Goal: Task Accomplishment & Management: Manage account settings

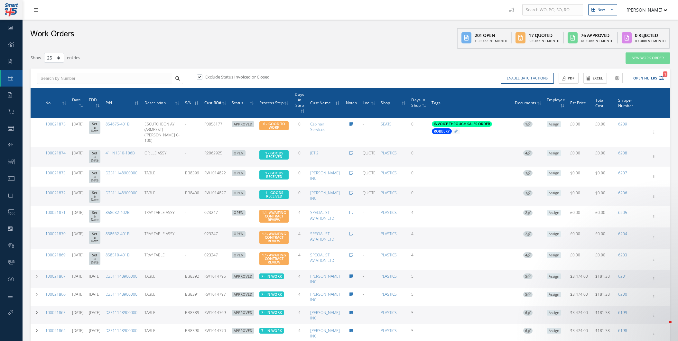
select select "25"
click at [568, 298] on img "ticket update from Fin, 13m ago. Issue - PO Receiving" at bounding box center [568, 303] width 10 height 10
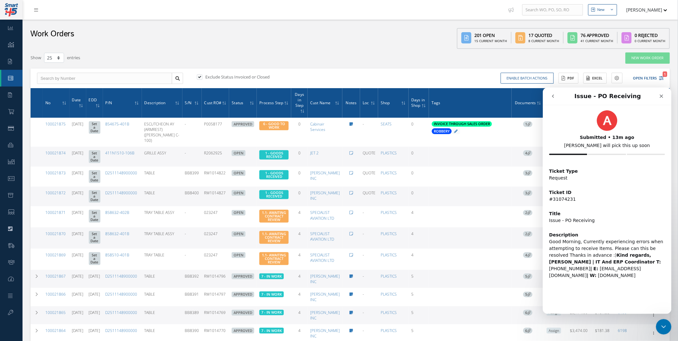
click at [449, 73] on div "Enable batch actions Update Work Orders Close Work Orders ACTIONS Receive Payme…" at bounding box center [508, 78] width 316 height 11
click at [661, 92] on div "Close" at bounding box center [662, 96] width 12 height 12
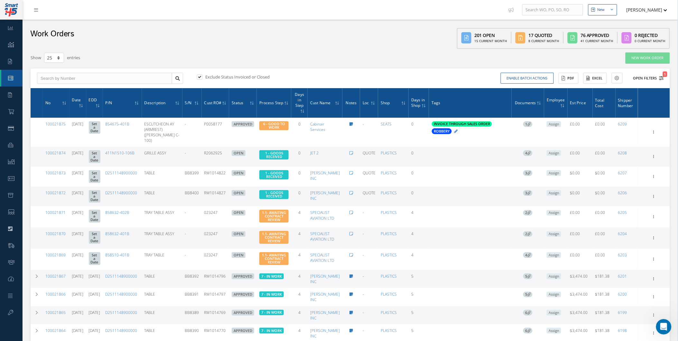
click at [652, 80] on button "Open Filters 1" at bounding box center [646, 78] width 36 height 11
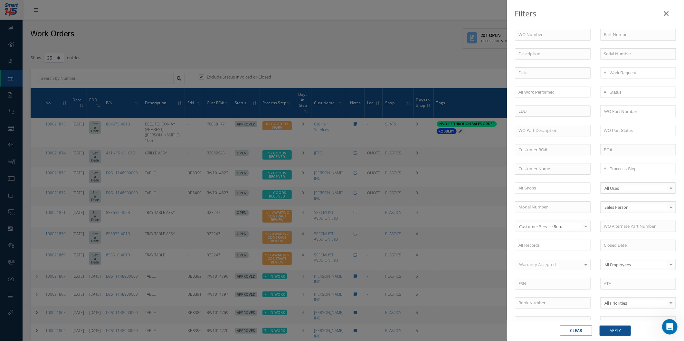
click at [116, 64] on div "Filters WO Number Part Number Description Serial Number - BER CERTIFICATION FIL…" at bounding box center [342, 170] width 684 height 341
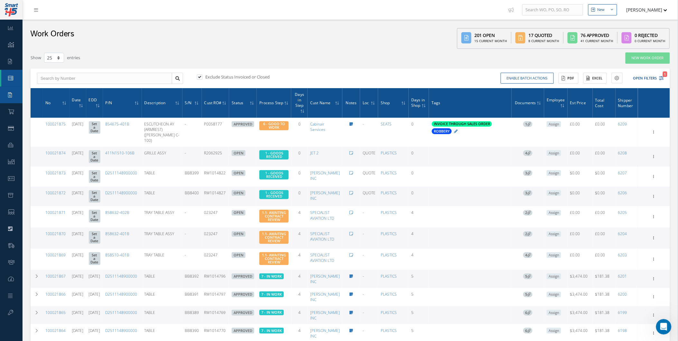
click at [9, 97] on icon at bounding box center [10, 94] width 4 height 5
click at [6, 107] on link "Purchase Order" at bounding box center [11, 111] width 23 height 17
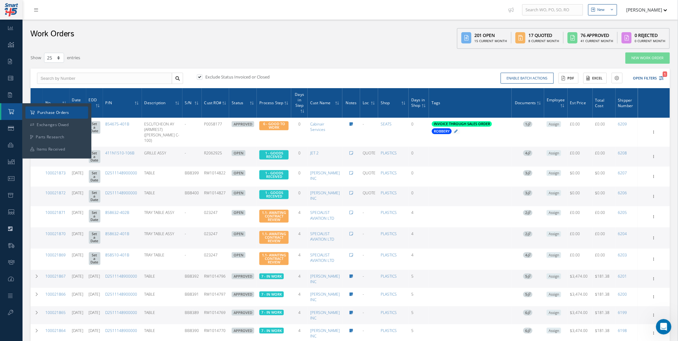
click at [26, 111] on a=1&status_id=2&status_id=3&status_id=5&collapsedFilters"] "Purchase Orders" at bounding box center [56, 113] width 63 height 12
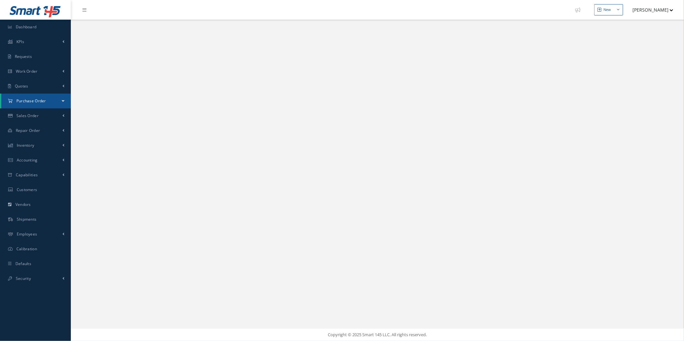
select select "25"
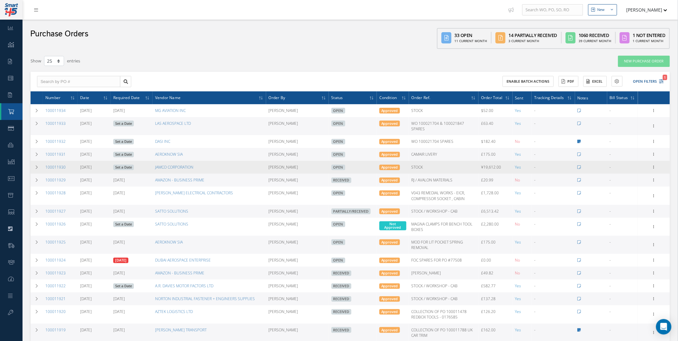
drag, startPoint x: 481, startPoint y: 169, endPoint x: 503, endPoint y: 172, distance: 21.9
click at [502, 172] on td "¥19,612.00" at bounding box center [496, 167] width 34 height 13
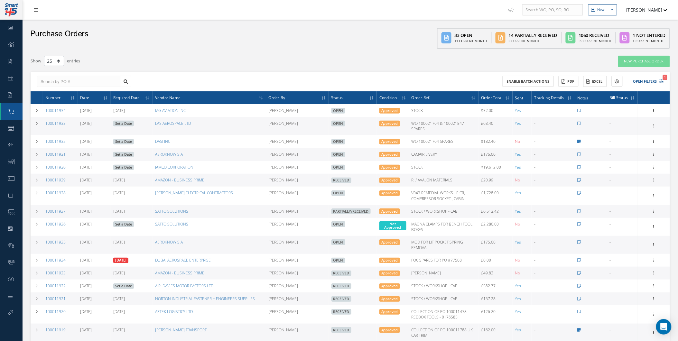
drag, startPoint x: 503, startPoint y: 172, endPoint x: 494, endPoint y: 180, distance: 11.7
click at [494, 182] on tbody "100011934 08/26/2025 09/01/2025 MG AVIATION INC Natasha Lewis Open Approved STO…" at bounding box center [350, 288] width 639 height 369
click at [494, 180] on td "£20.99" at bounding box center [496, 180] width 34 height 13
click at [493, 179] on td "£20.99" at bounding box center [496, 180] width 34 height 13
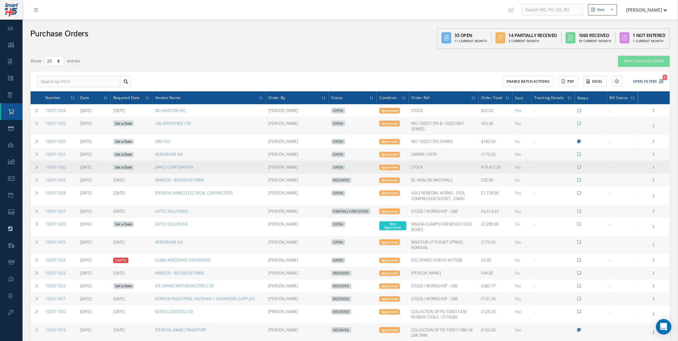
click at [486, 163] on td "¥19,612.00" at bounding box center [496, 167] width 34 height 13
click at [486, 164] on td "¥19,612.00" at bounding box center [496, 167] width 34 height 13
click at [486, 166] on td "¥19,612.00" at bounding box center [496, 167] width 34 height 13
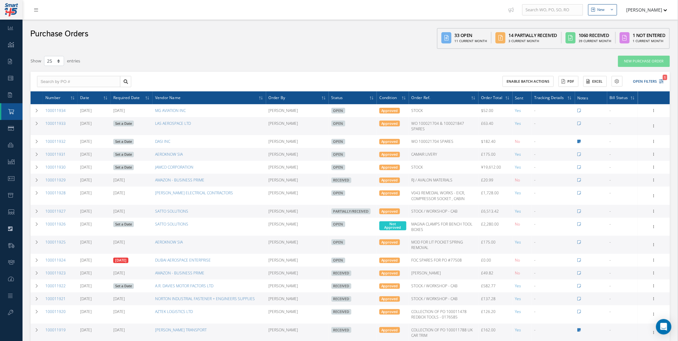
drag, startPoint x: 486, startPoint y: 166, endPoint x: 485, endPoint y: 178, distance: 11.3
click at [485, 178] on tbody "100011934 08/26/2025 09/01/2025 MG AVIATION INC Natasha Lewis Open Approved STO…" at bounding box center [350, 288] width 639 height 369
drag, startPoint x: 485, startPoint y: 178, endPoint x: 486, endPoint y: 183, distance: 5.2
click at [486, 183] on tbody "100011934 08/26/2025 09/01/2025 MG AVIATION INC Natasha Lewis Open Approved STO…" at bounding box center [350, 288] width 639 height 369
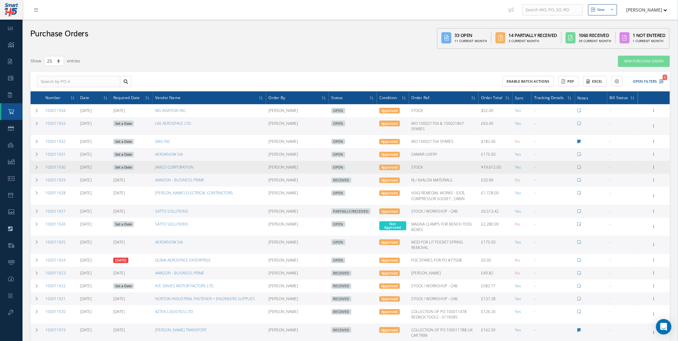
click at [483, 174] on td "¥19,612.00" at bounding box center [496, 167] width 34 height 13
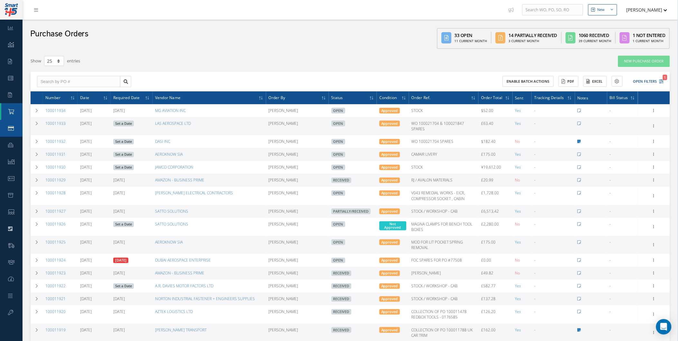
click at [14, 123] on link "Sales Order" at bounding box center [11, 128] width 23 height 17
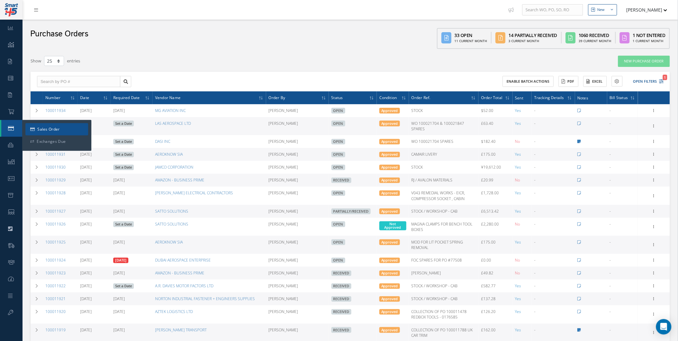
click at [29, 126] on link "Sales Order" at bounding box center [56, 129] width 63 height 12
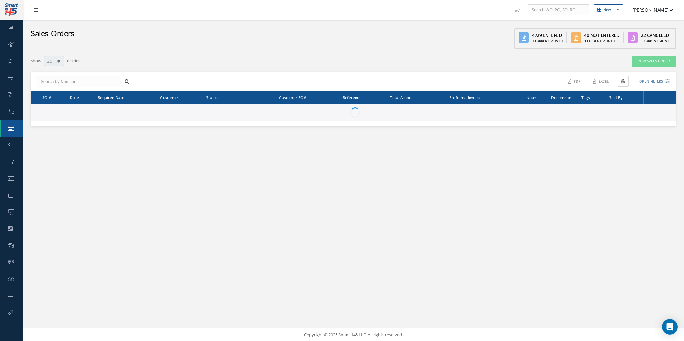
select select "25"
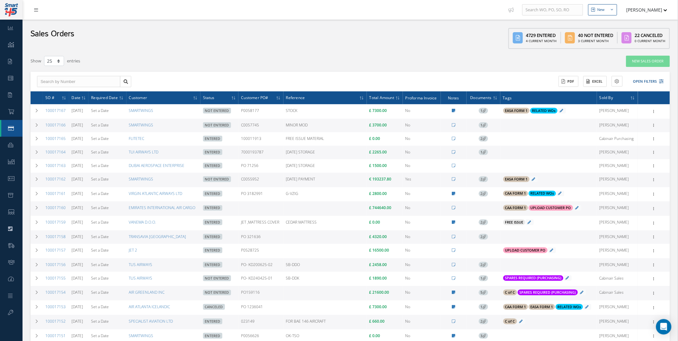
click at [33, 13] on link at bounding box center [37, 10] width 17 height 11
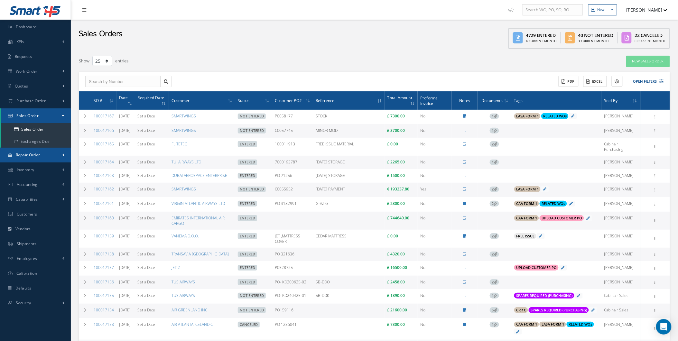
click at [52, 154] on link "Repair Order" at bounding box center [35, 155] width 71 height 15
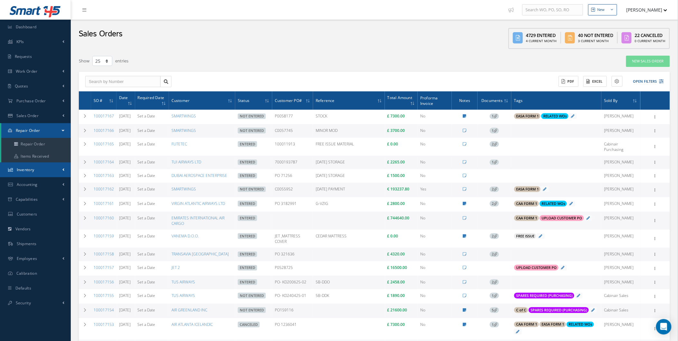
click at [49, 172] on link "Inventory" at bounding box center [35, 170] width 71 height 15
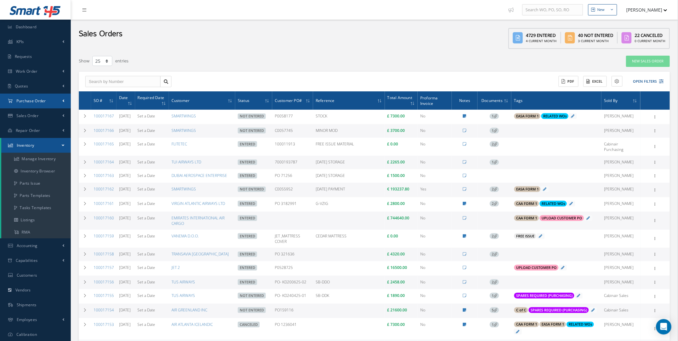
click at [53, 102] on link "Purchase Order" at bounding box center [35, 101] width 71 height 15
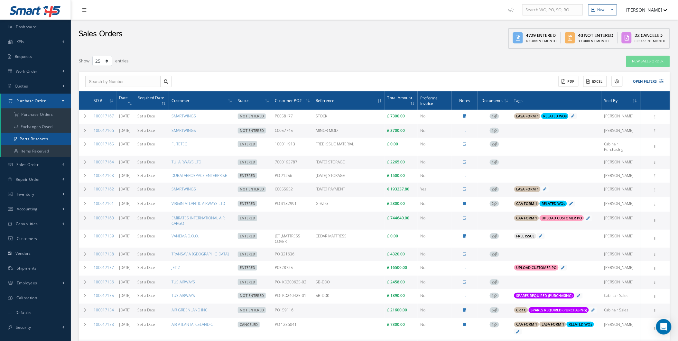
click at [52, 144] on link "Parts Research" at bounding box center [36, 139] width 70 height 12
click at [50, 151] on link "Items Received" at bounding box center [36, 151] width 70 height 12
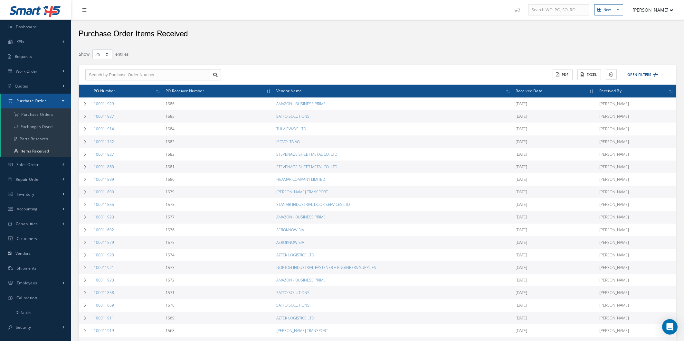
select select "25"
click at [628, 76] on button "Open Filters" at bounding box center [634, 75] width 36 height 11
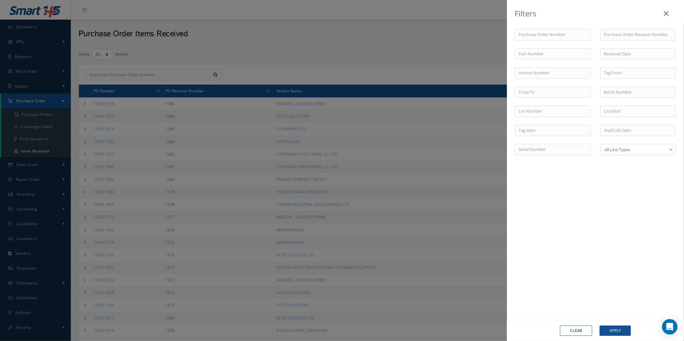
click at [623, 59] on div "Purchase Order Number Purchase Order Receiver Number Part Number Invoice Number…" at bounding box center [595, 96] width 171 height 134
click at [619, 58] on input at bounding box center [638, 54] width 76 height 12
click at [577, 84] on th "Fr" at bounding box center [579, 80] width 10 height 10
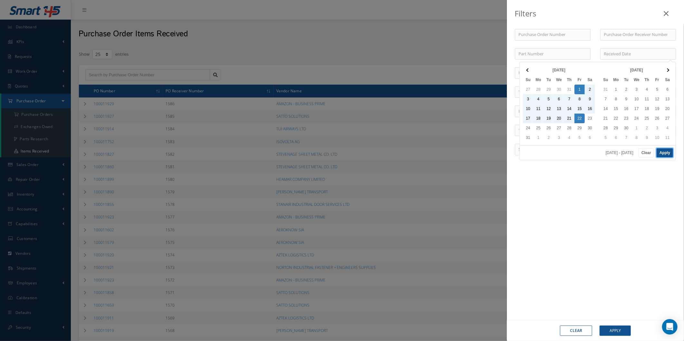
click at [667, 153] on button "Apply" at bounding box center [664, 152] width 16 height 9
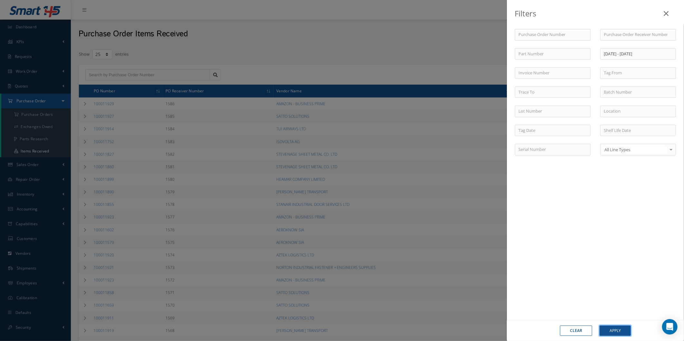
click at [616, 324] on div "Clear Apply" at bounding box center [595, 330] width 177 height 21
click at [607, 331] on button "Apply" at bounding box center [614, 331] width 31 height 10
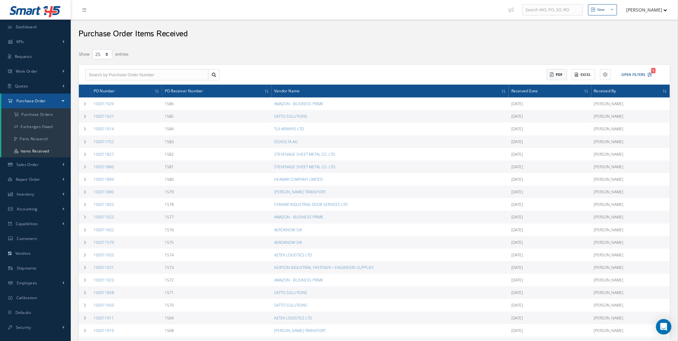
click at [557, 72] on button "PDF" at bounding box center [557, 74] width 20 height 11
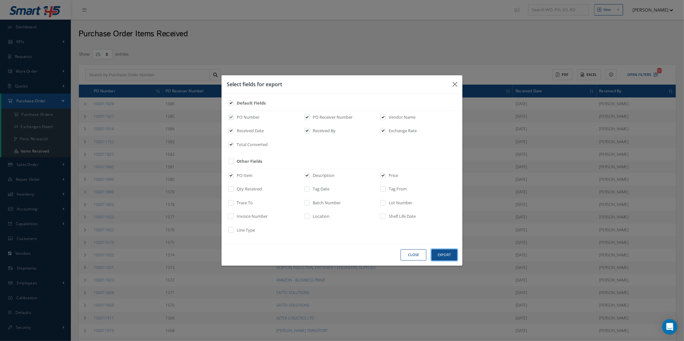
click at [445, 253] on button "Export" at bounding box center [444, 254] width 26 height 11
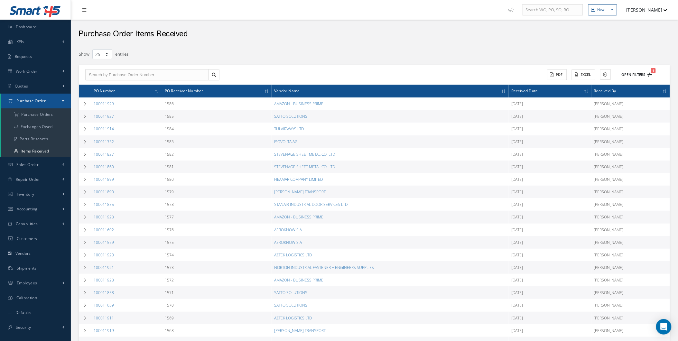
click at [646, 71] on button "Open Filters 1" at bounding box center [634, 75] width 36 height 11
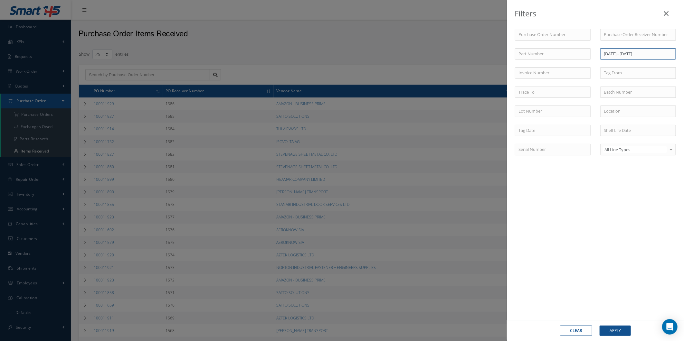
click at [619, 53] on input "08/01/2025 - 08/22/2025" at bounding box center [638, 54] width 76 height 12
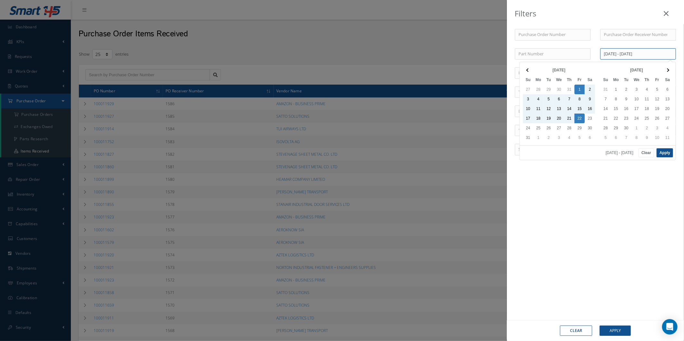
click at [616, 55] on input "08/01/2025 - 08/22/2025" at bounding box center [638, 54] width 76 height 12
click at [614, 55] on input "08/01/2025 - 08/22/2025" at bounding box center [638, 54] width 76 height 12
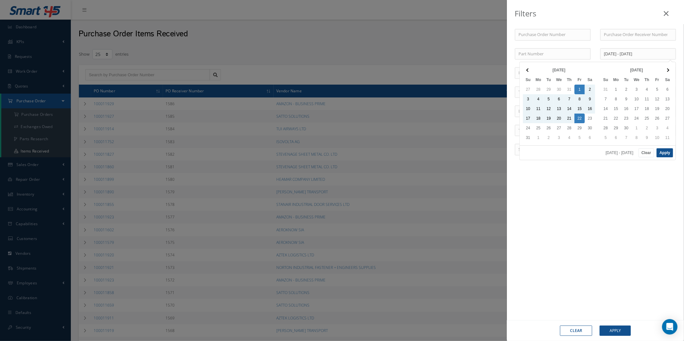
drag, startPoint x: 627, startPoint y: 61, endPoint x: 613, endPoint y: 57, distance: 14.4
click at [625, 61] on div "Purchase Order Number Purchase Order Receiver Number Part Number 08/01/2025 - 0…" at bounding box center [595, 96] width 171 height 134
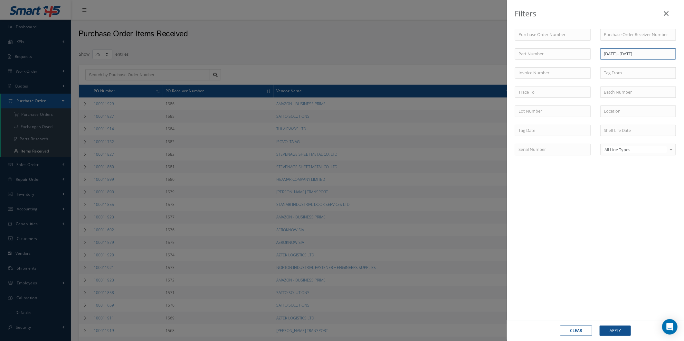
click at [607, 52] on input "08/01/2025 - 08/22/2025" at bounding box center [638, 54] width 76 height 12
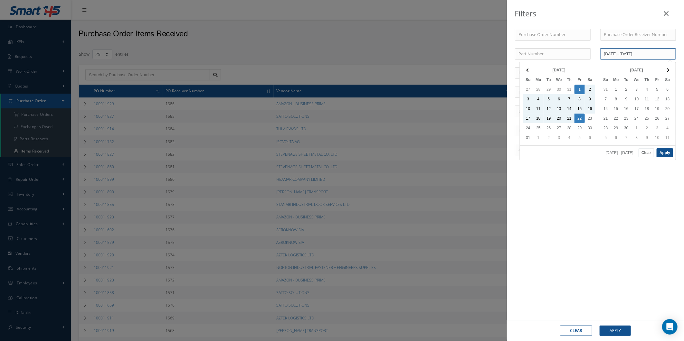
click at [607, 51] on input "08/01/2025 - 08/22/2025" at bounding box center [638, 54] width 76 height 12
click at [663, 153] on button "Apply" at bounding box center [664, 152] width 16 height 9
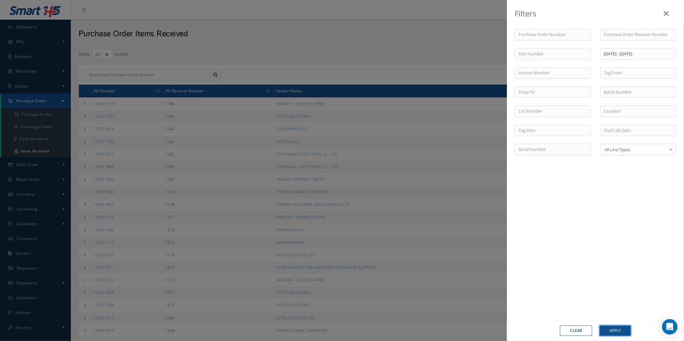
click at [620, 328] on button "Apply" at bounding box center [614, 331] width 31 height 10
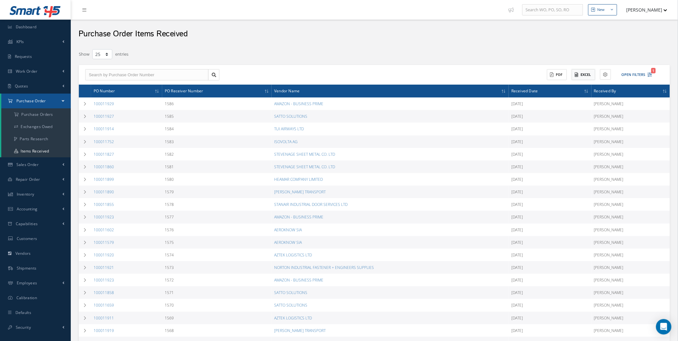
click at [585, 75] on button "Excel" at bounding box center [583, 74] width 23 height 11
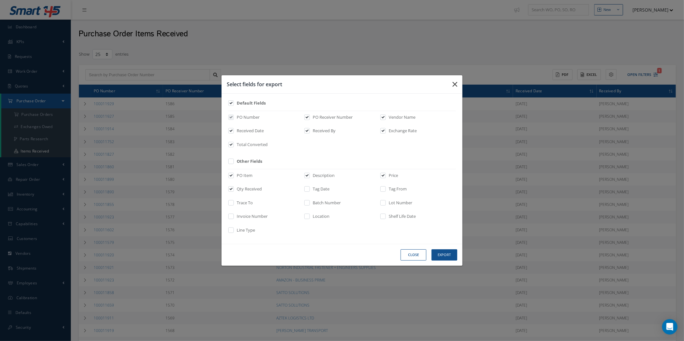
click at [0, 0] on button "button" at bounding box center [0, 0] width 0 height 0
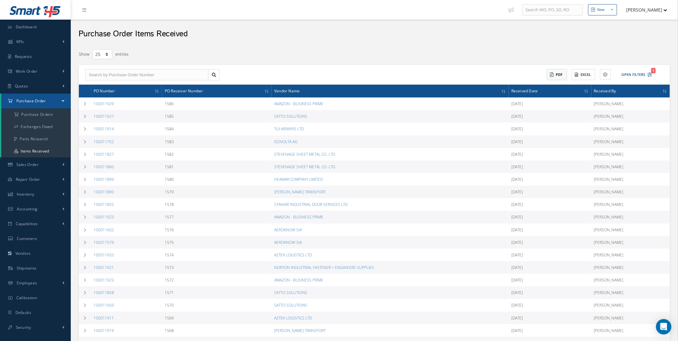
click at [555, 70] on button "PDF" at bounding box center [557, 74] width 20 height 11
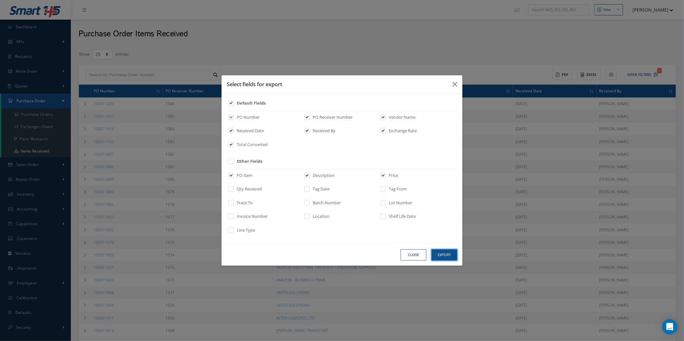
click at [451, 253] on button "Export" at bounding box center [444, 254] width 26 height 11
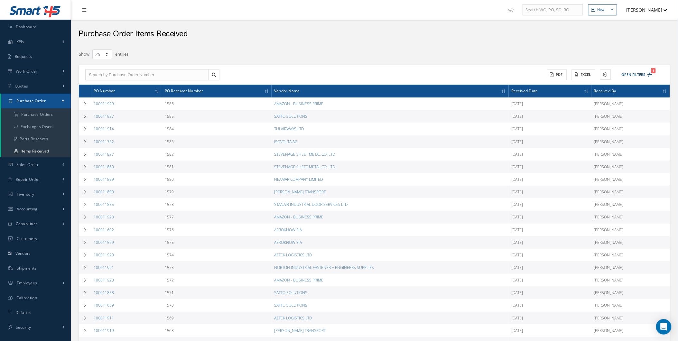
click at [633, 82] on div "ACTIONS Receive Payments Select Customer Cabinair Services 1ST CHOICE AEROSPACE…" at bounding box center [374, 75] width 591 height 20
click at [633, 79] on button "Open Filters 1" at bounding box center [634, 75] width 36 height 11
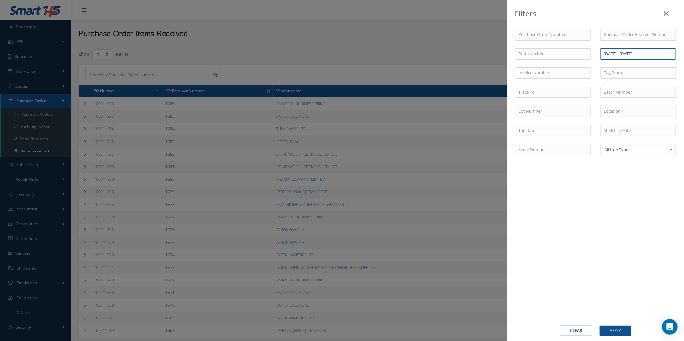
click at [616, 59] on input "08/18/2025 - 08/22/2025" at bounding box center [638, 54] width 76 height 12
click at [662, 157] on button "Apply" at bounding box center [664, 152] width 16 height 9
type input "08/15/2025 - 08/22/2025"
click at [619, 332] on button "Apply" at bounding box center [614, 331] width 31 height 10
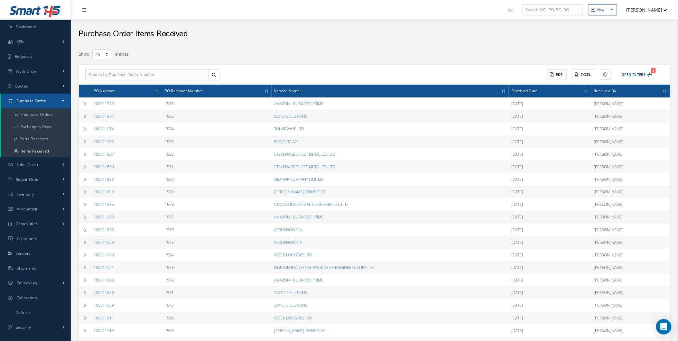
click at [554, 77] on button "PDF" at bounding box center [557, 74] width 20 height 11
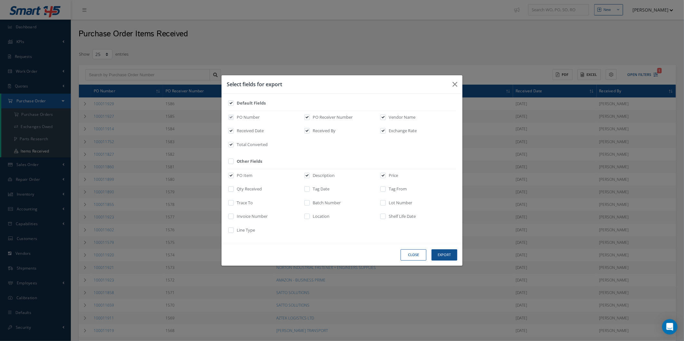
click at [443, 265] on div "Close Export" at bounding box center [341, 255] width 241 height 22
click at [444, 260] on button "Export" at bounding box center [444, 254] width 26 height 11
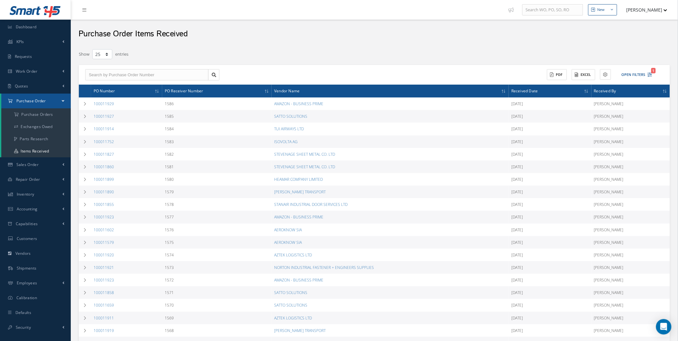
click at [174, 94] on th "PO Receiver Number" at bounding box center [216, 91] width 109 height 13
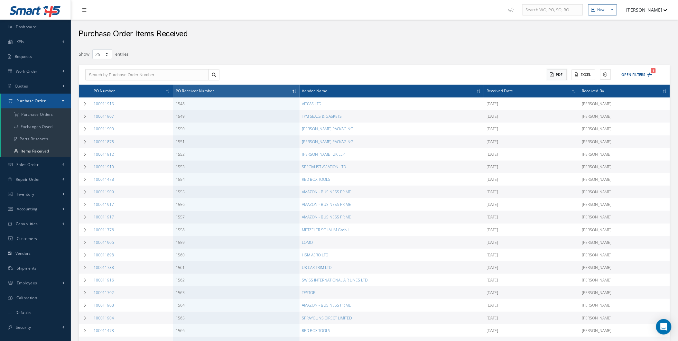
click at [563, 72] on button "PDF" at bounding box center [557, 74] width 20 height 11
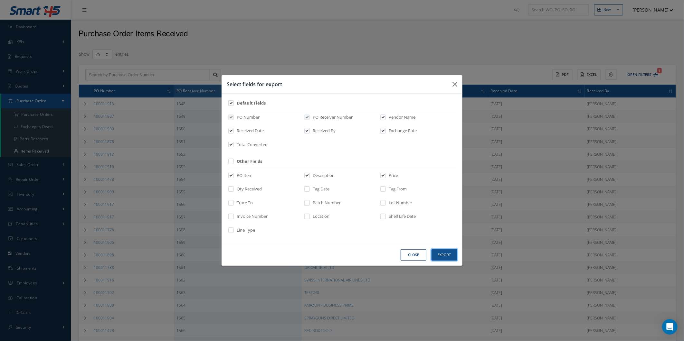
click at [439, 254] on button "Export" at bounding box center [444, 254] width 26 height 11
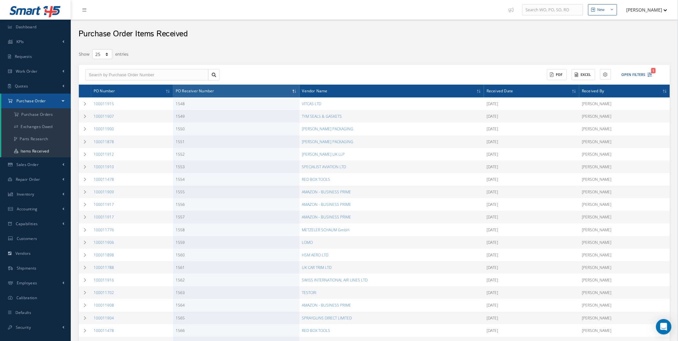
click at [524, 88] on th "Received Date" at bounding box center [531, 91] width 95 height 13
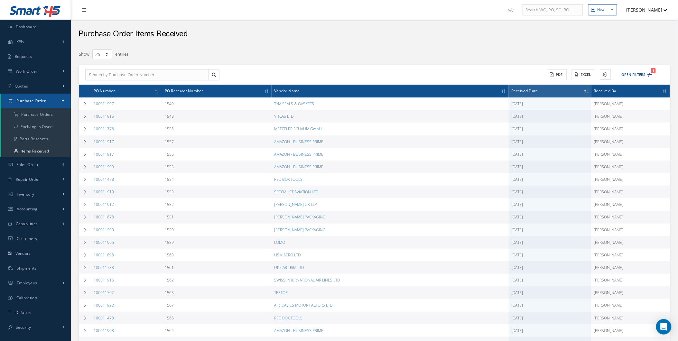
click at [524, 89] on span "Received Date" at bounding box center [524, 91] width 27 height 6
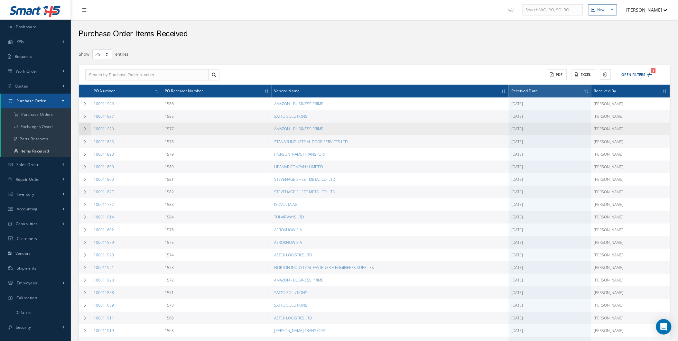
click at [87, 130] on icon at bounding box center [85, 129] width 5 height 4
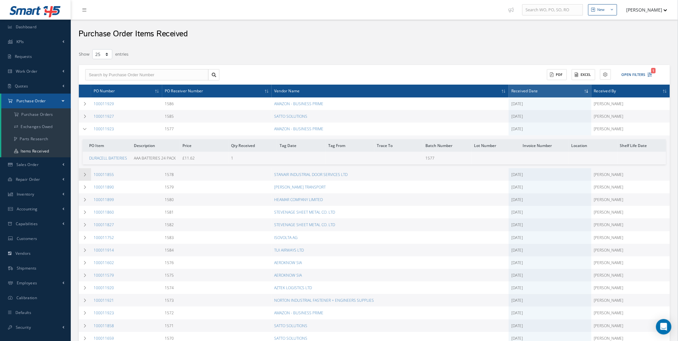
click at [85, 176] on icon at bounding box center [85, 175] width 5 height 4
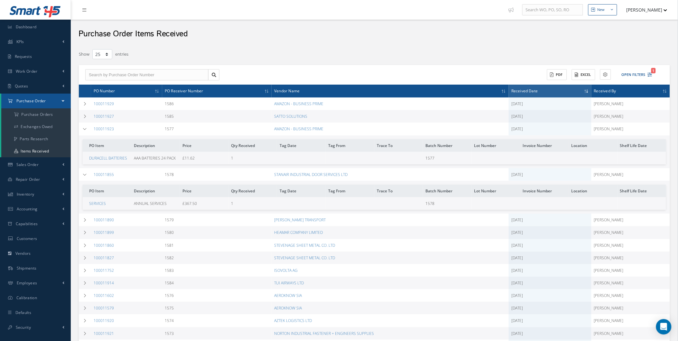
click at [185, 91] on span "PO Receiver Number" at bounding box center [184, 91] width 39 height 6
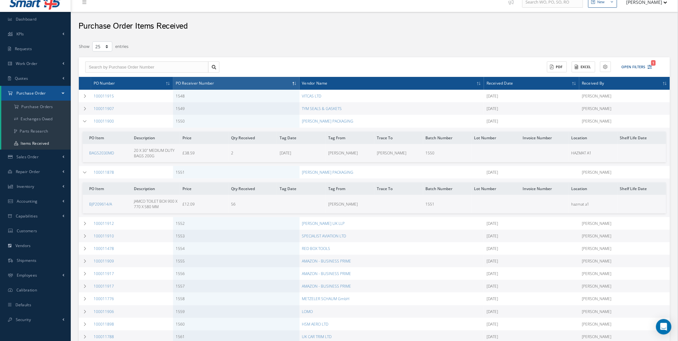
scroll to position [12, 0]
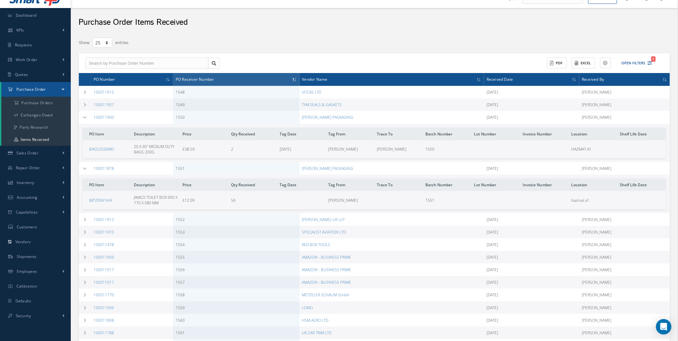
click at [235, 80] on th "PO Receiver Number" at bounding box center [236, 79] width 126 height 13
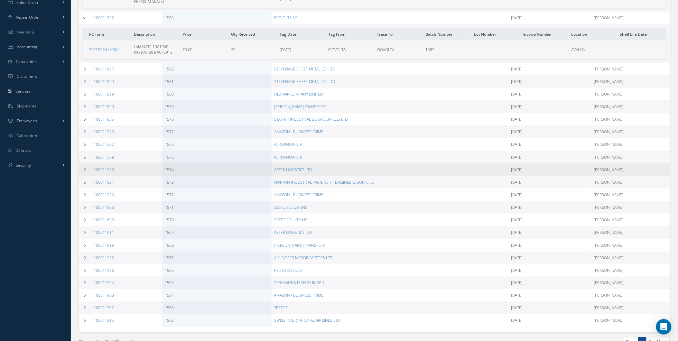
scroll to position [167, 0]
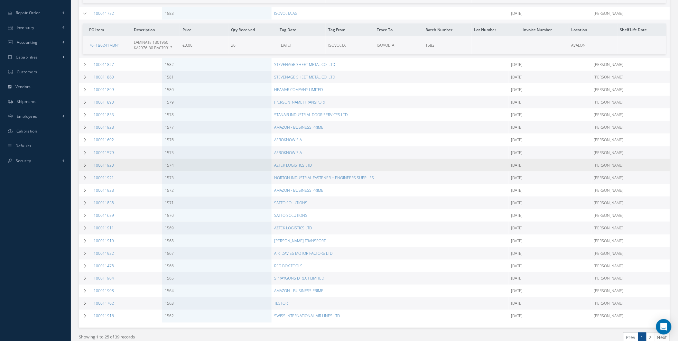
click at [417, 291] on td "AMAZON - BUSINESS PRIME" at bounding box center [390, 291] width 237 height 13
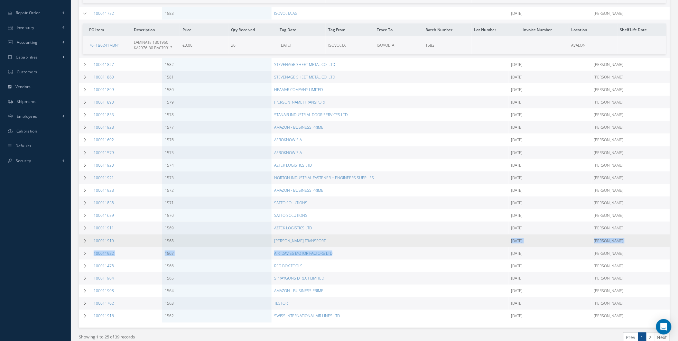
click at [395, 245] on tbody "100011929 1586 AMAZON - BUSINESS PRIME 08/22/2025 Darron Conder PO Item Descrip…" at bounding box center [374, 127] width 591 height 392
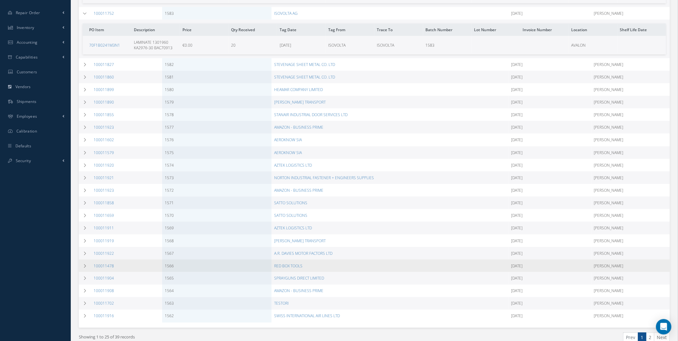
drag, startPoint x: 395, startPoint y: 245, endPoint x: 424, endPoint y: 265, distance: 35.2
click at [424, 265] on td "RED BOX TOOLS" at bounding box center [390, 266] width 237 height 13
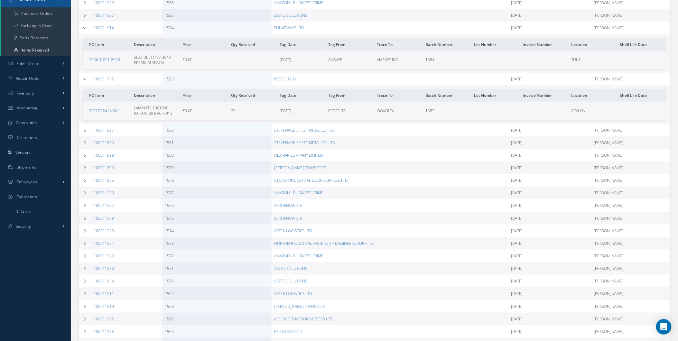
scroll to position [95, 0]
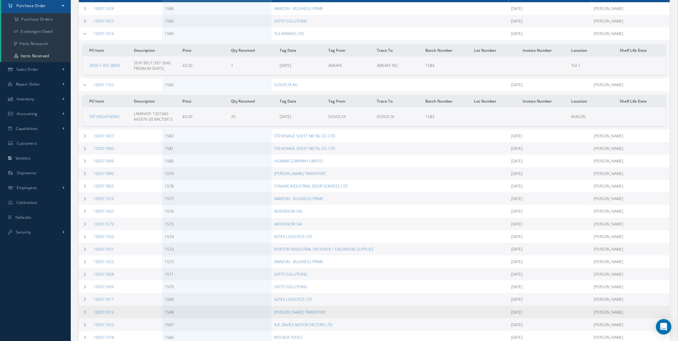
click at [525, 310] on td "[DATE]" at bounding box center [550, 312] width 83 height 13
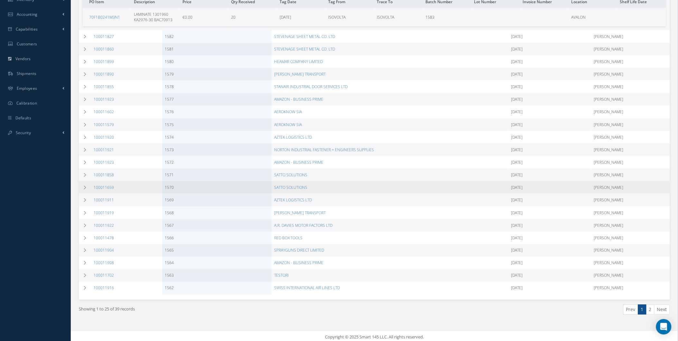
scroll to position [197, 0]
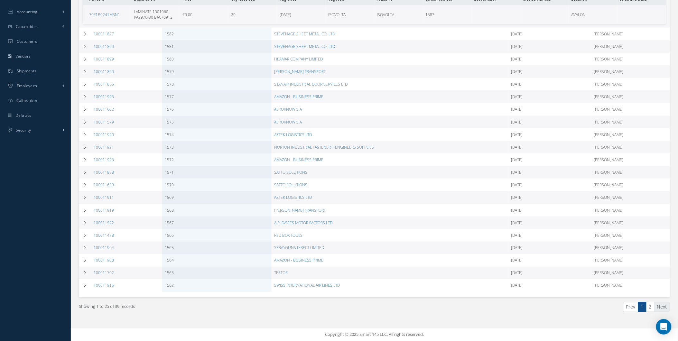
click at [658, 307] on link "Next" at bounding box center [662, 307] width 16 height 10
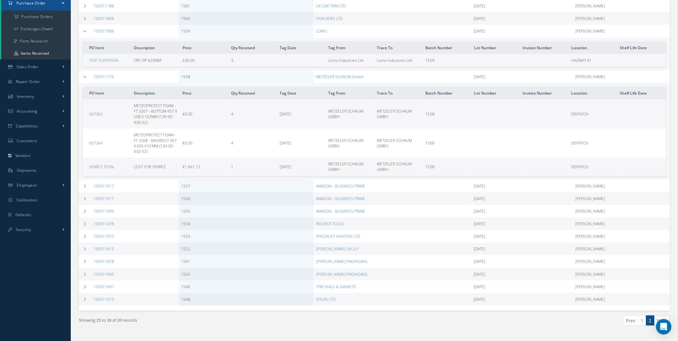
scroll to position [111, 0]
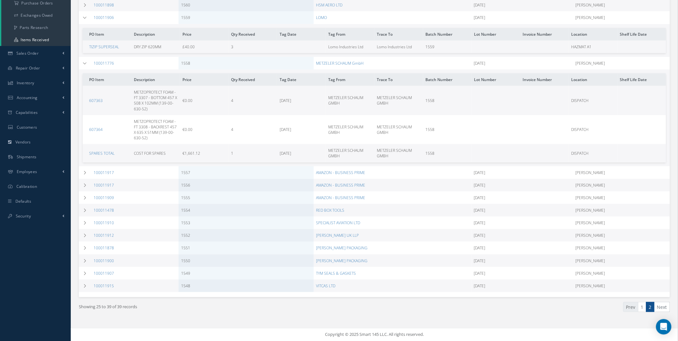
click at [635, 307] on link "Prev" at bounding box center [630, 307] width 15 height 10
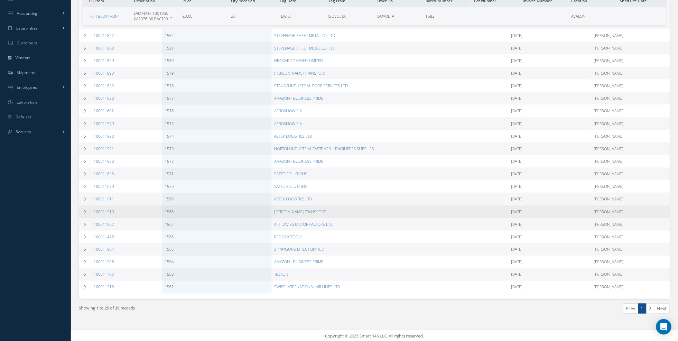
scroll to position [197, 0]
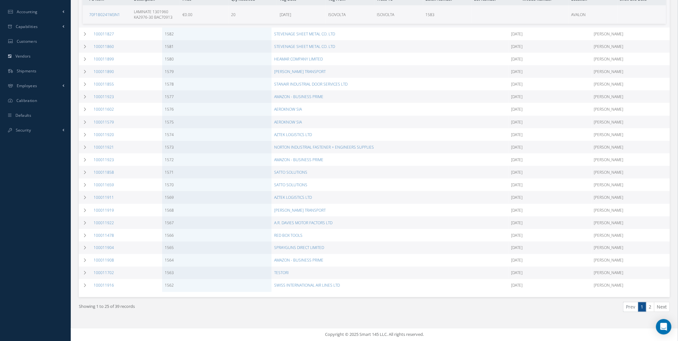
click at [645, 306] on link "1" at bounding box center [642, 307] width 8 height 10
click at [647, 306] on ul "Prev 1 2 Next" at bounding box center [524, 307] width 291 height 10
click at [647, 306] on link "2" at bounding box center [650, 307] width 8 height 10
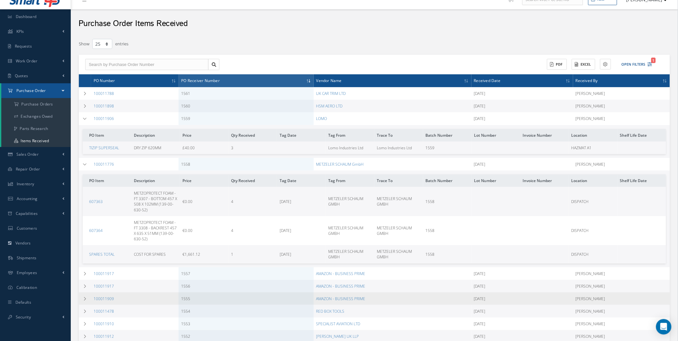
scroll to position [0, 0]
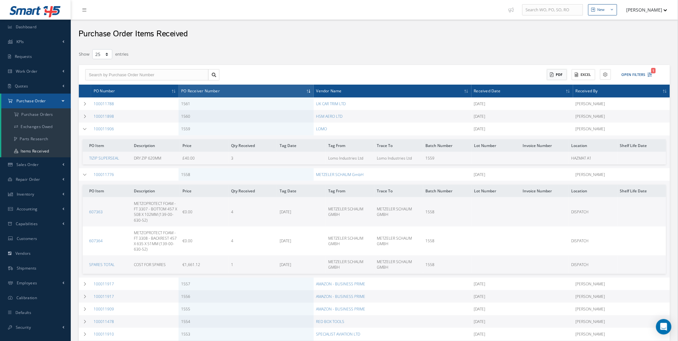
click at [555, 70] on button "PDF" at bounding box center [557, 74] width 20 height 11
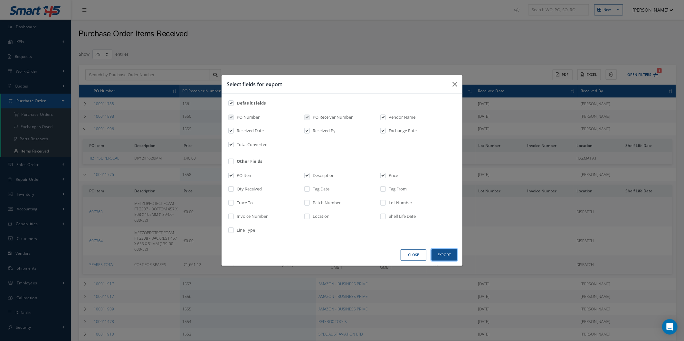
click at [436, 252] on button "Export" at bounding box center [444, 254] width 26 height 11
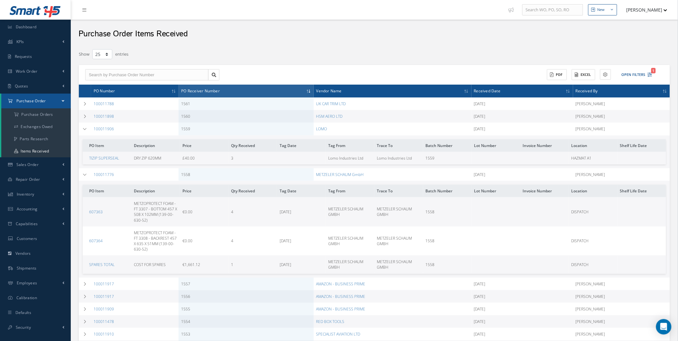
click at [510, 91] on th "Received Date" at bounding box center [522, 91] width 102 height 13
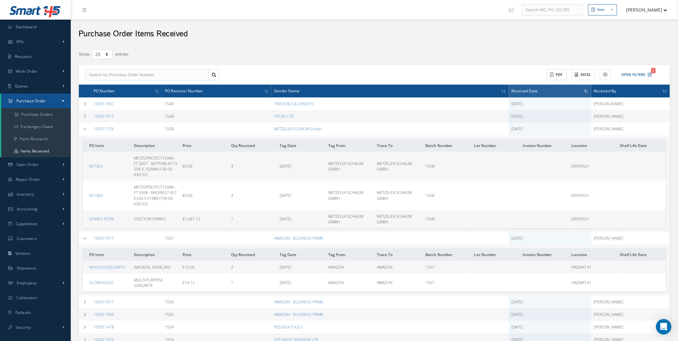
drag, startPoint x: 566, startPoint y: 72, endPoint x: 562, endPoint y: 72, distance: 4.2
click at [562, 72] on button "PDF" at bounding box center [557, 74] width 20 height 11
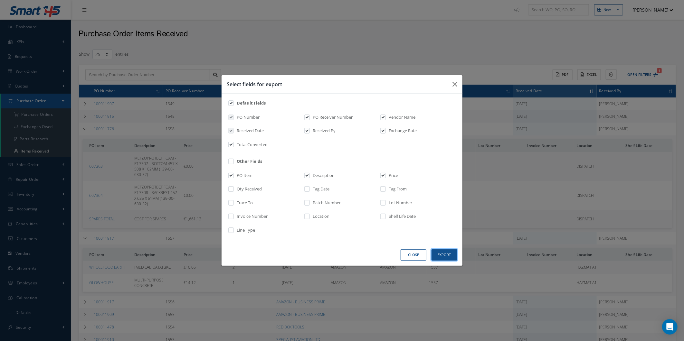
click at [456, 253] on button "Export" at bounding box center [444, 254] width 26 height 11
